Goal: Find specific page/section: Find specific page/section

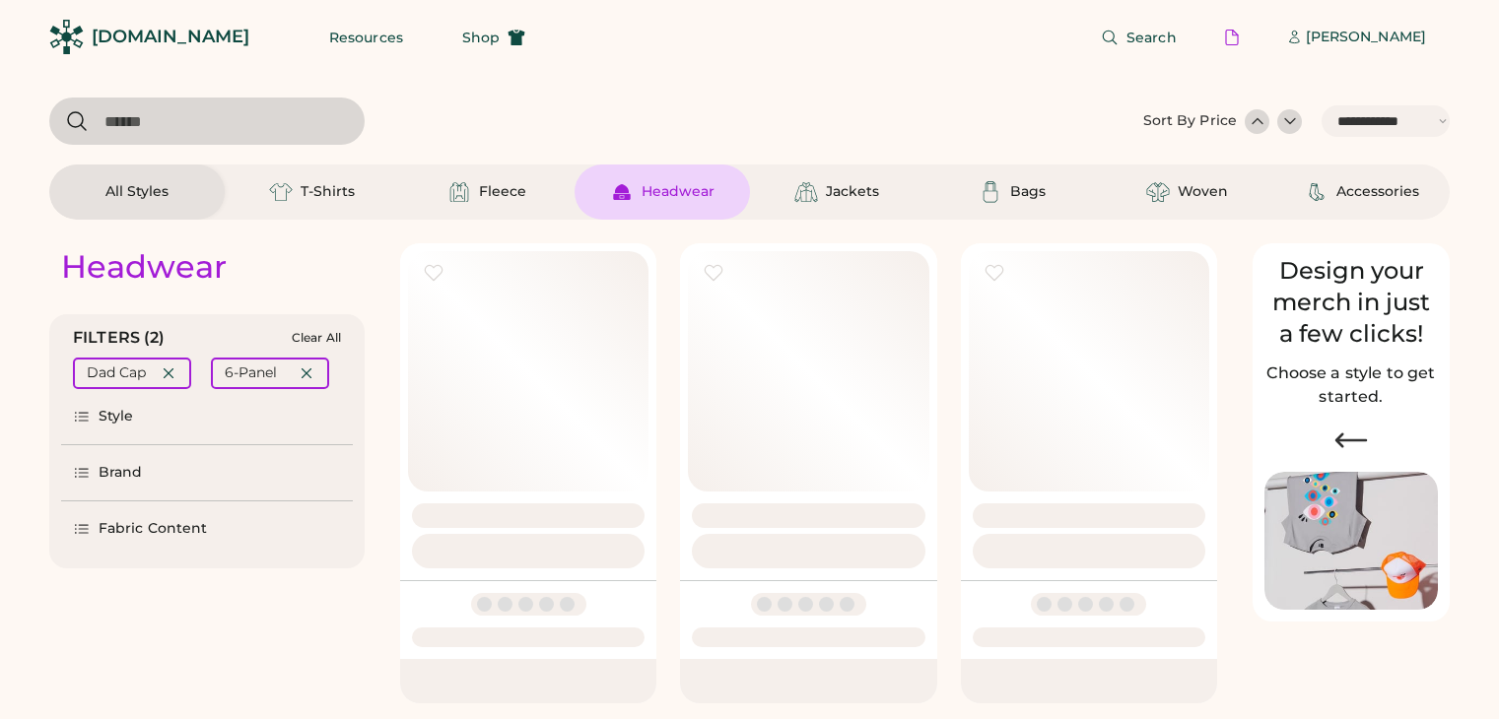
select select "*****"
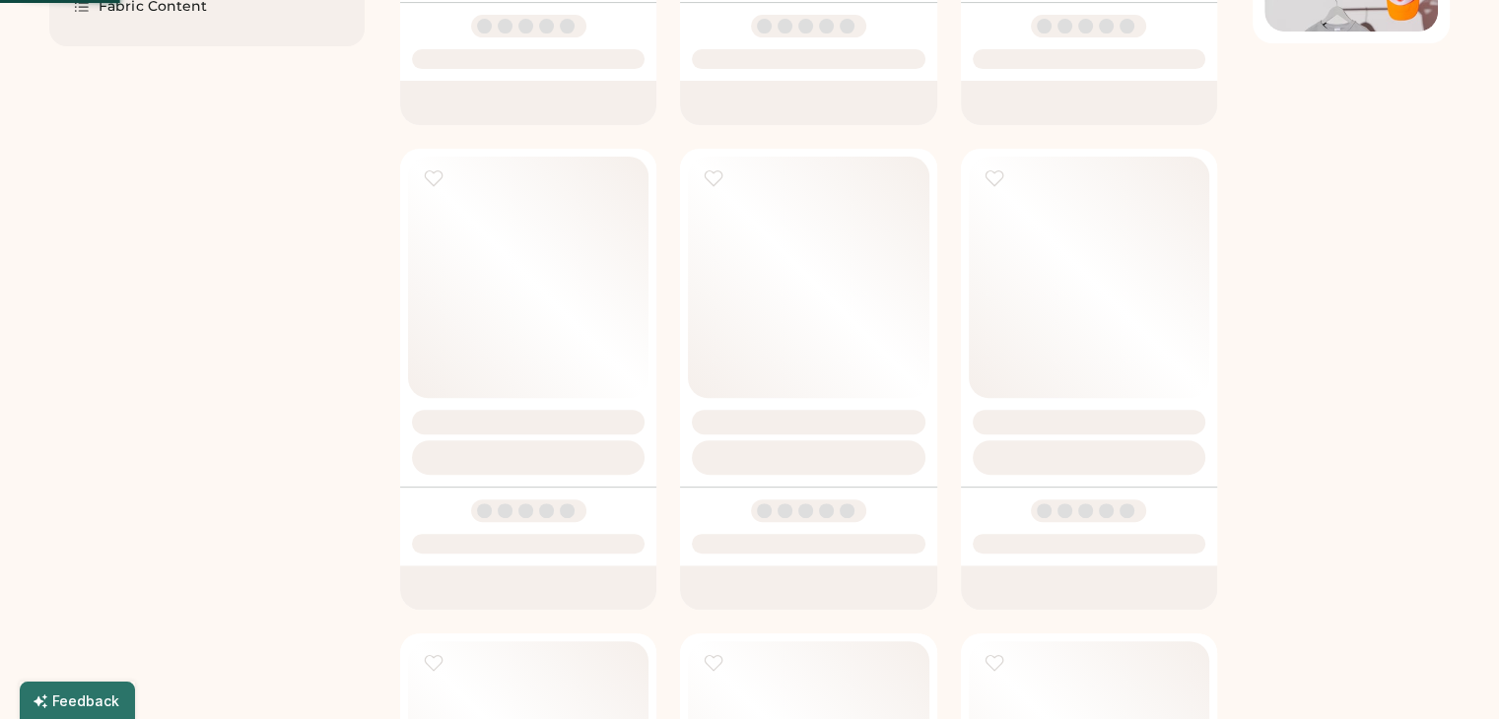
select select "*"
